Goal: Information Seeking & Learning: Learn about a topic

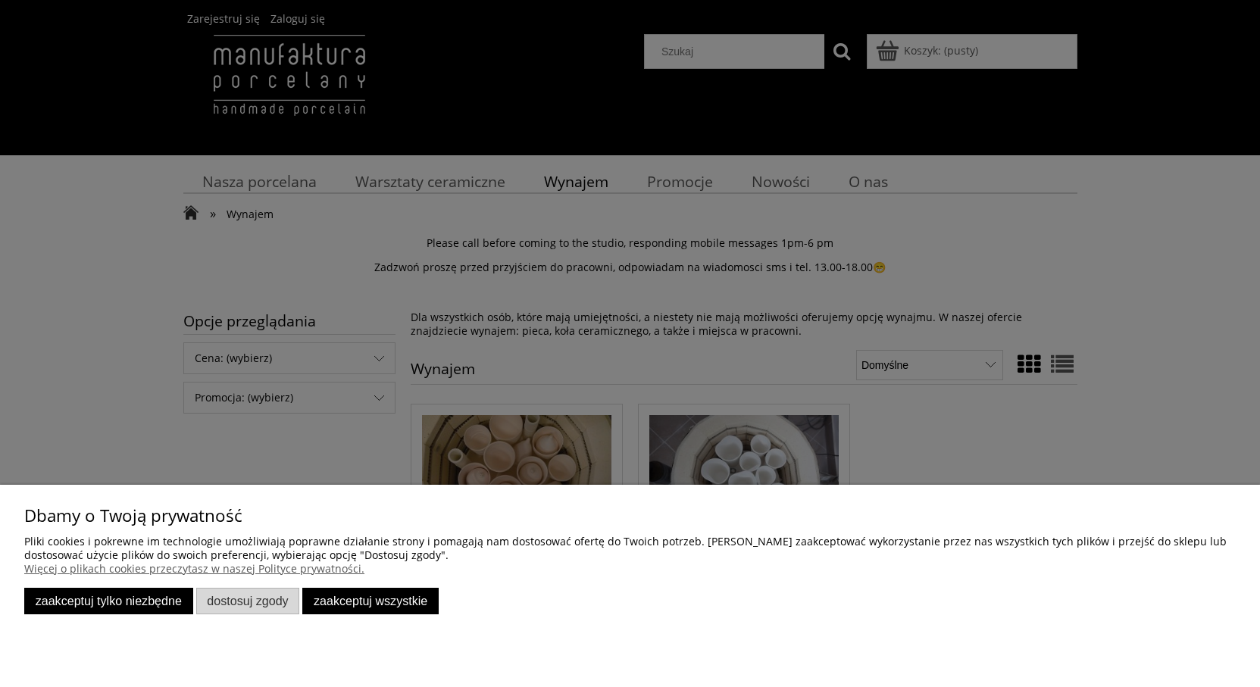
click at [120, 605] on button "Zaakceptuj tylko niezbędne" at bounding box center [108, 601] width 169 height 27
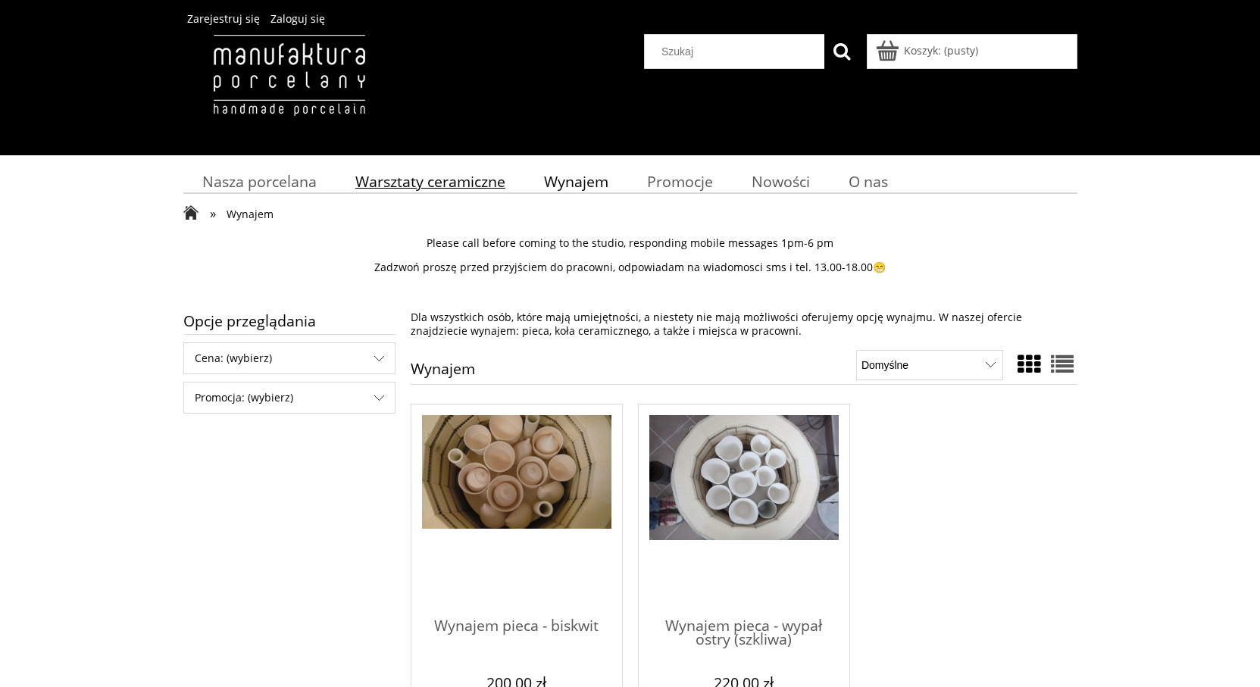
click at [446, 181] on span "Warsztaty ceramiczne" at bounding box center [430, 181] width 150 height 20
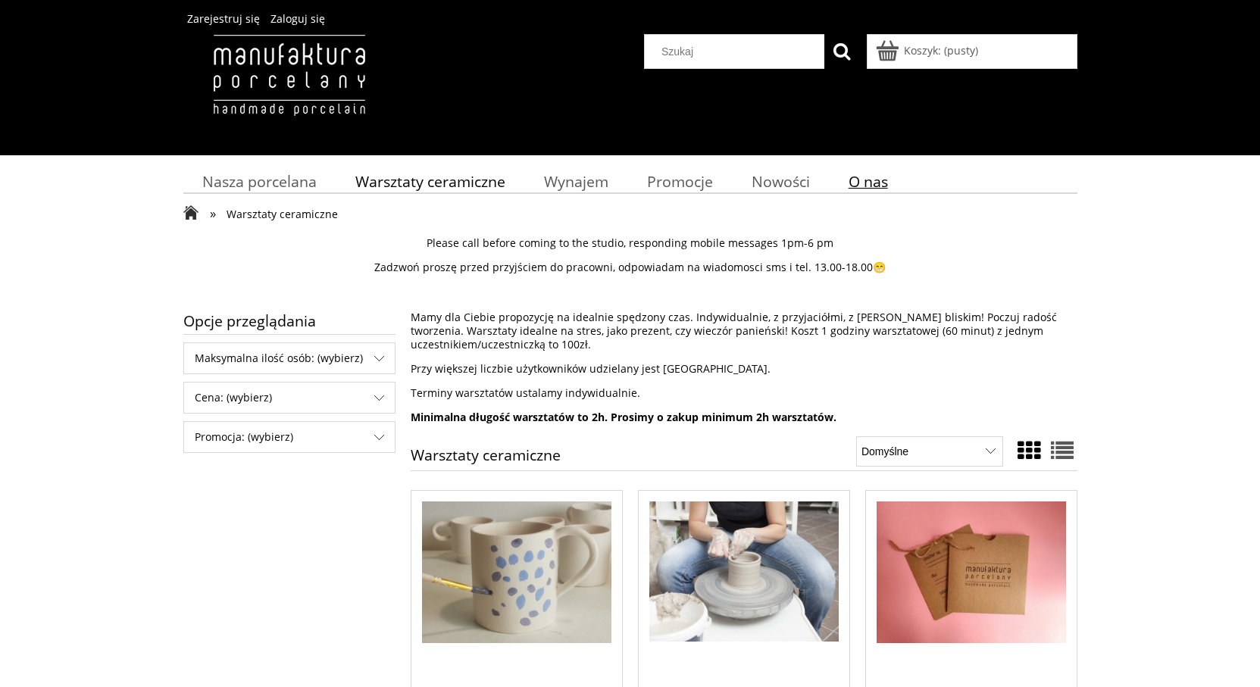
click at [872, 184] on span "O nas" at bounding box center [868, 181] width 39 height 20
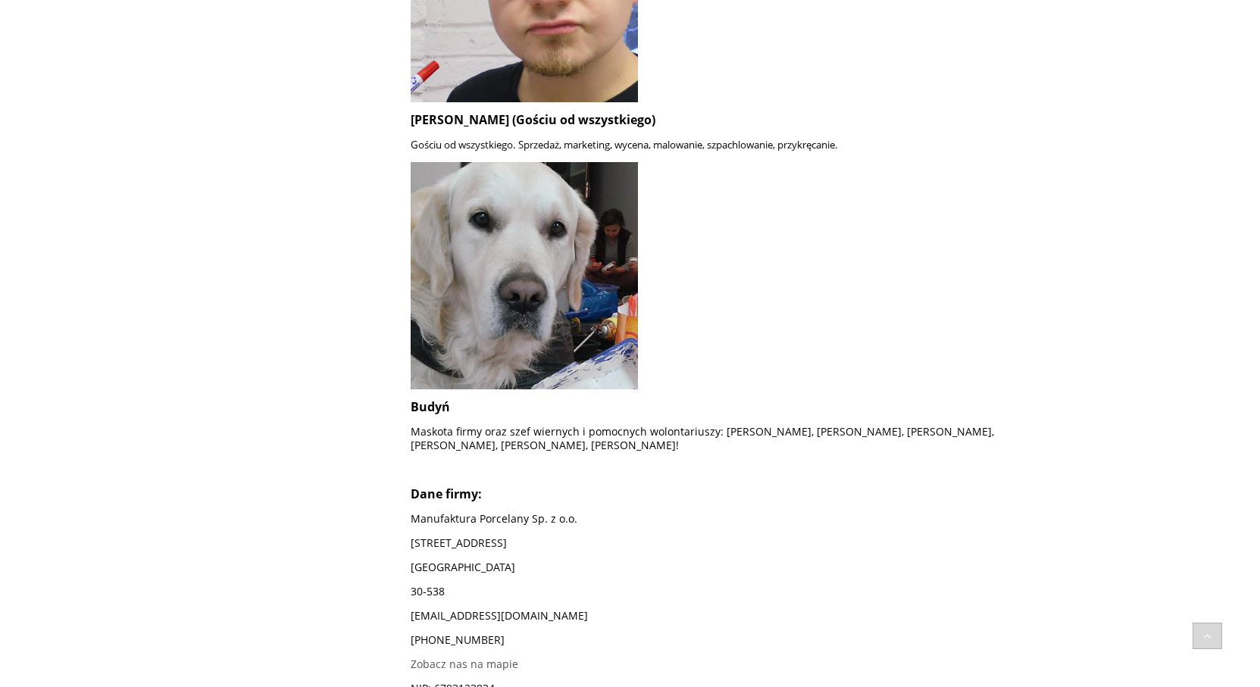
scroll to position [1078, 0]
